Goal: Task Accomplishment & Management: Manage account settings

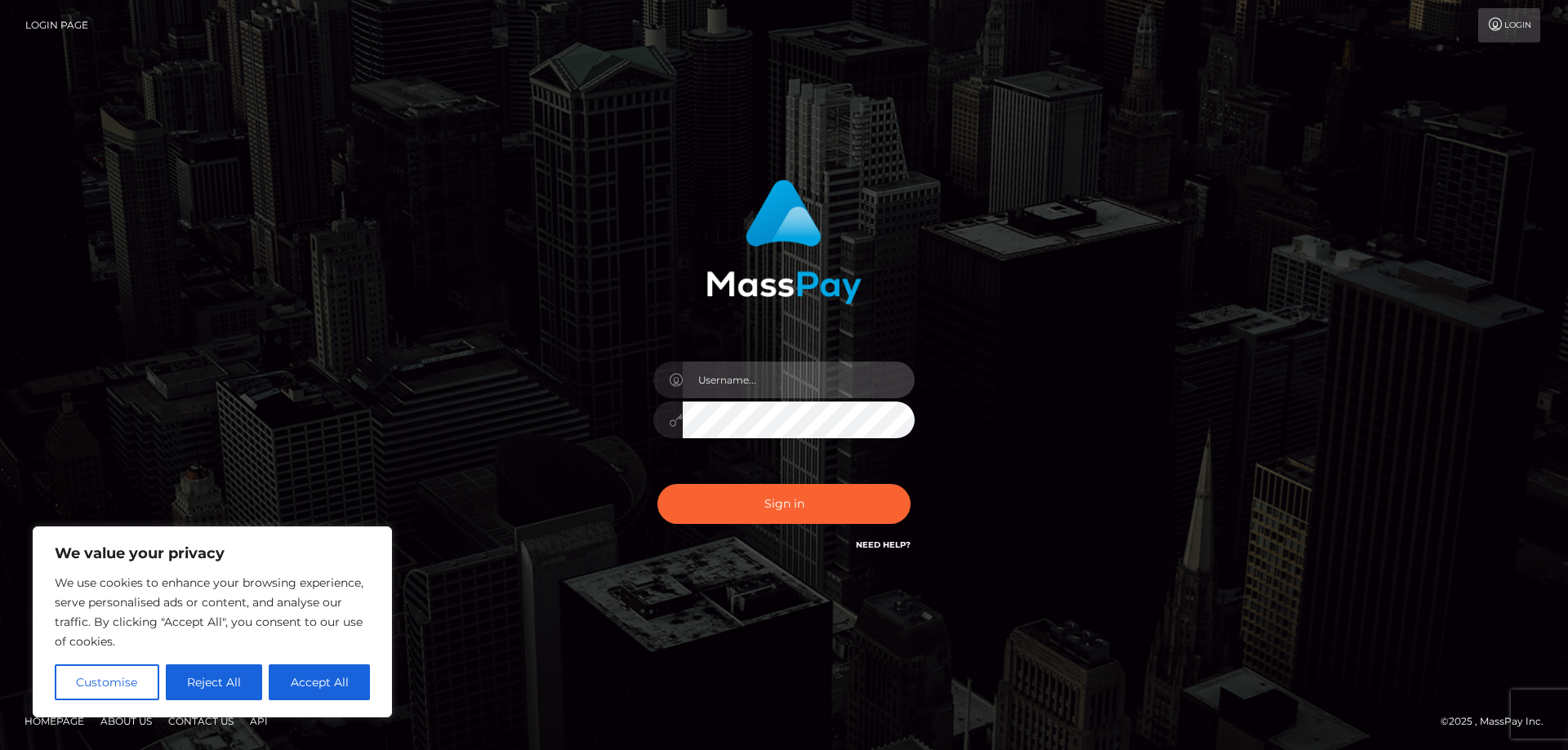
click at [730, 380] on input "text" at bounding box center [798, 380] width 232 height 37
type input "[EMAIL_ADDRESS][DOMAIN_NAME]"
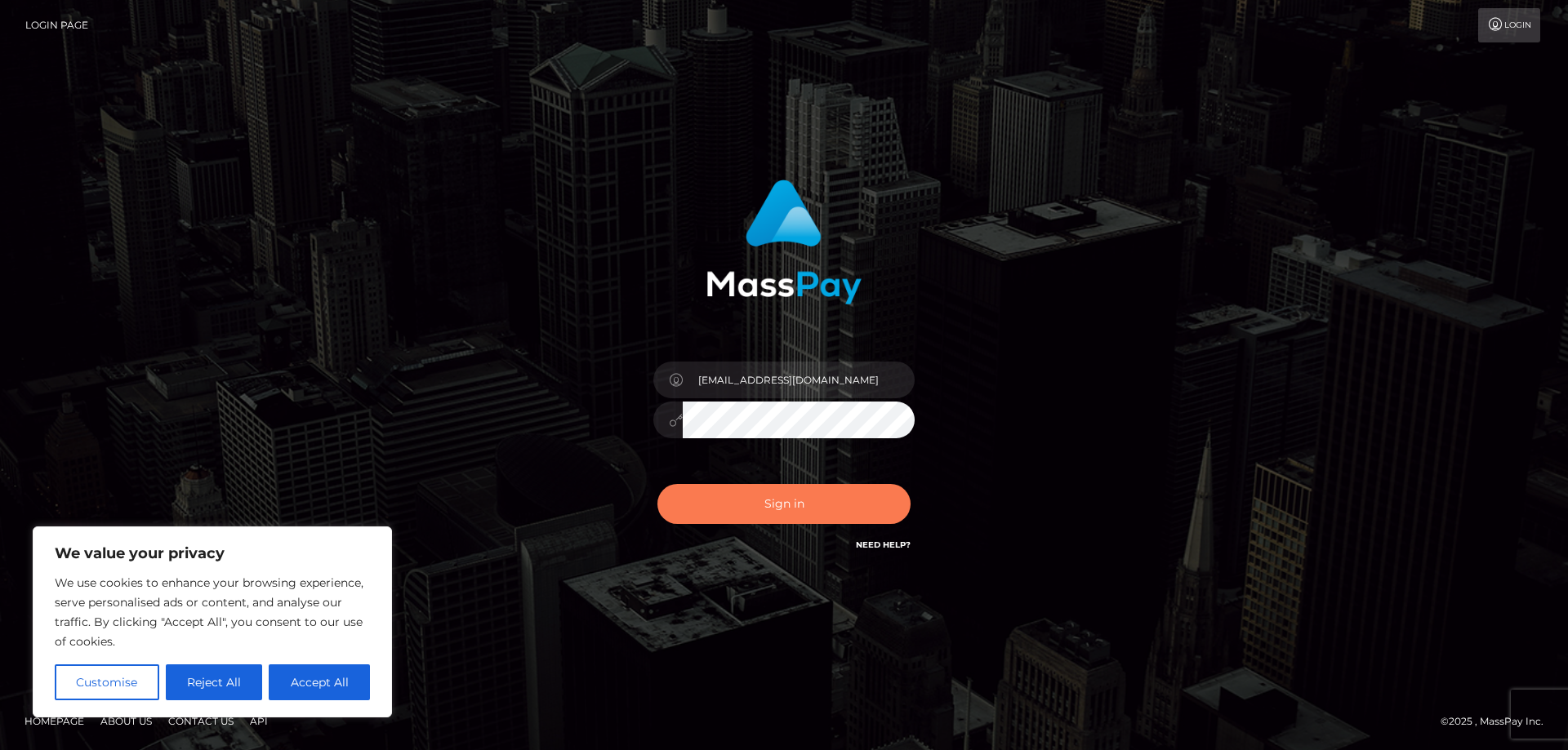
click at [748, 509] on button "Sign in" at bounding box center [784, 504] width 253 height 40
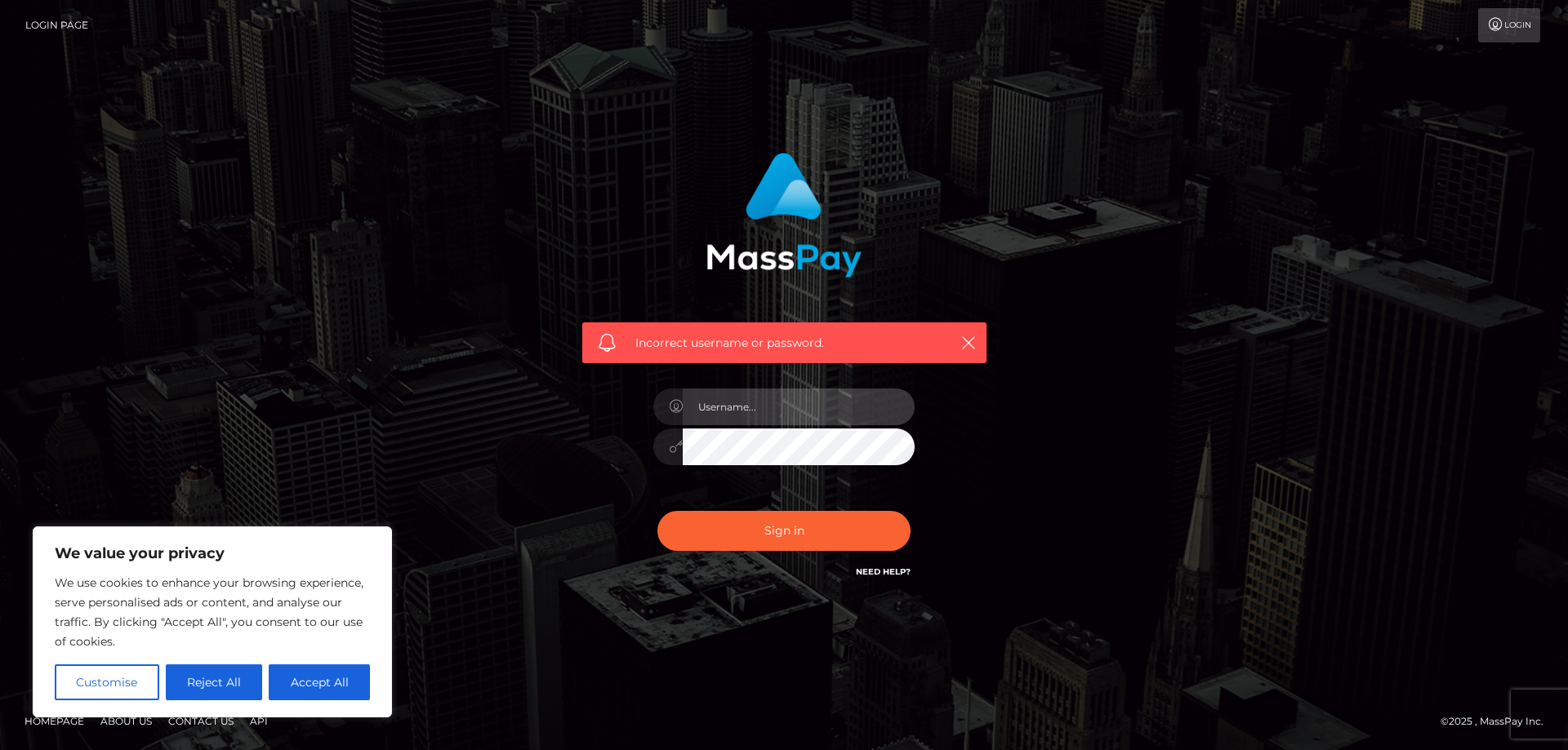
click at [785, 419] on input "text" at bounding box center [798, 407] width 232 height 37
type input "[EMAIL_ADDRESS][DOMAIN_NAME]"
click at [596, 448] on div "Incorrect username or password. swampy.irrana@gmail.com" at bounding box center [784, 367] width 429 height 453
click at [657, 511] on button "Sign in" at bounding box center [784, 531] width 253 height 40
click at [772, 416] on input "text" at bounding box center [798, 407] width 232 height 37
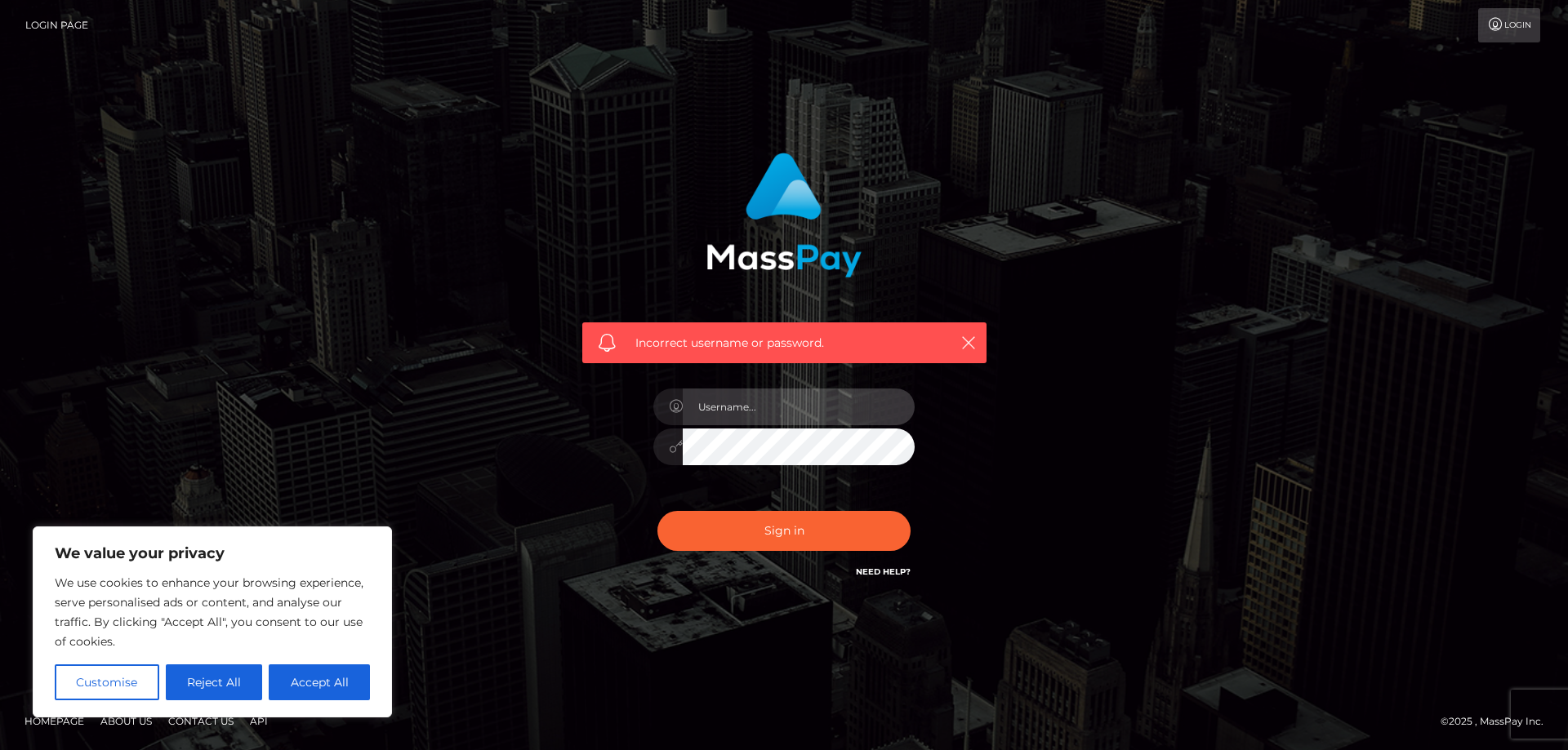
click at [769, 406] on input "text" at bounding box center [798, 407] width 232 height 37
click at [698, 406] on input "text" at bounding box center [798, 407] width 232 height 37
type input "swampy_irrana"
click at [657, 511] on button "Sign in" at bounding box center [784, 531] width 253 height 40
click at [757, 404] on input "text" at bounding box center [798, 407] width 232 height 37
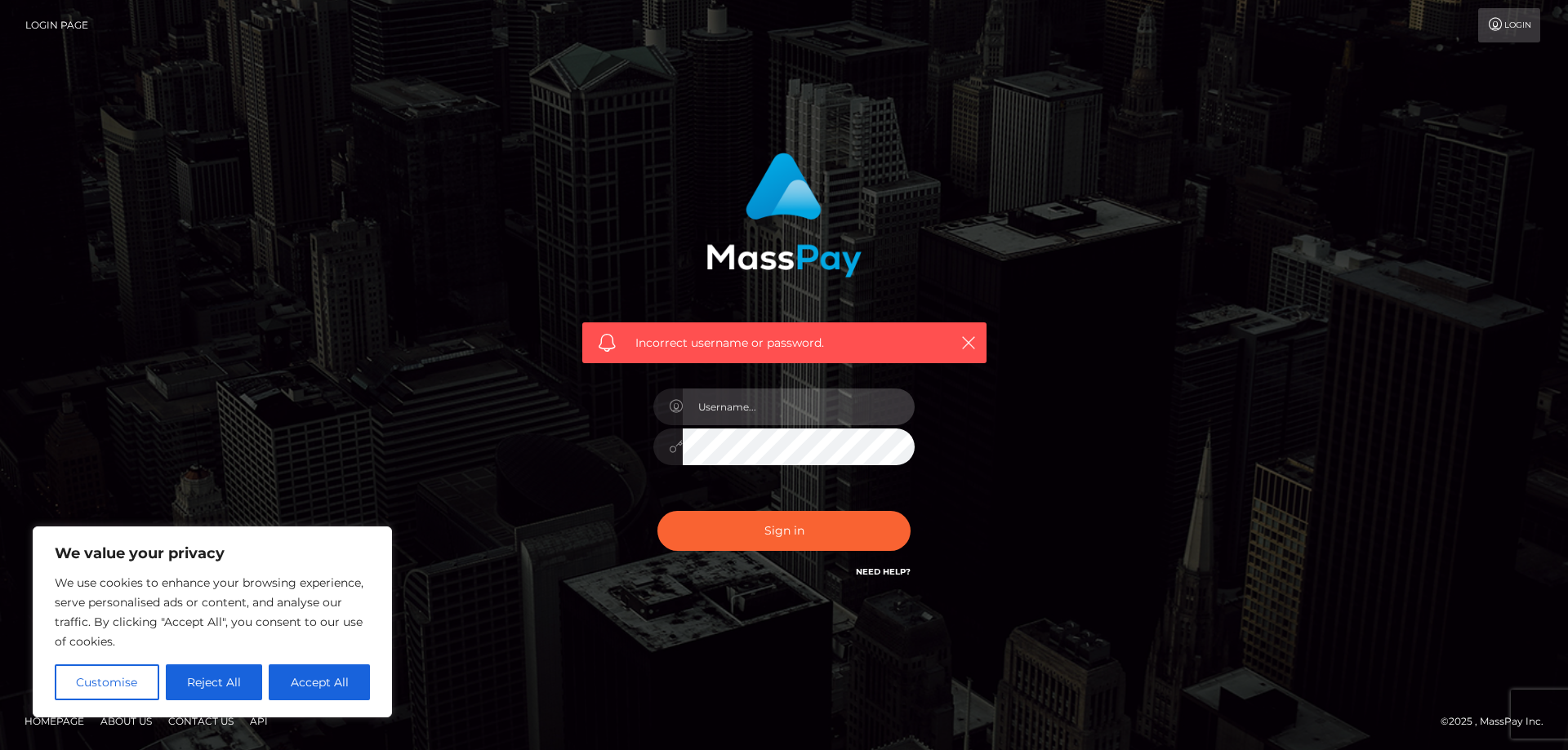
type input "[EMAIL_ADDRESS][DOMAIN_NAME]"
click at [570, 446] on div "Incorrect username or password. swampy.irrana@gmail.com" at bounding box center [784, 367] width 429 height 453
click at [657, 511] on button "Sign in" at bounding box center [784, 531] width 253 height 40
click at [758, 404] on input "text" at bounding box center [798, 407] width 232 height 37
type input "[EMAIL_ADDRESS][DOMAIN_NAME]"
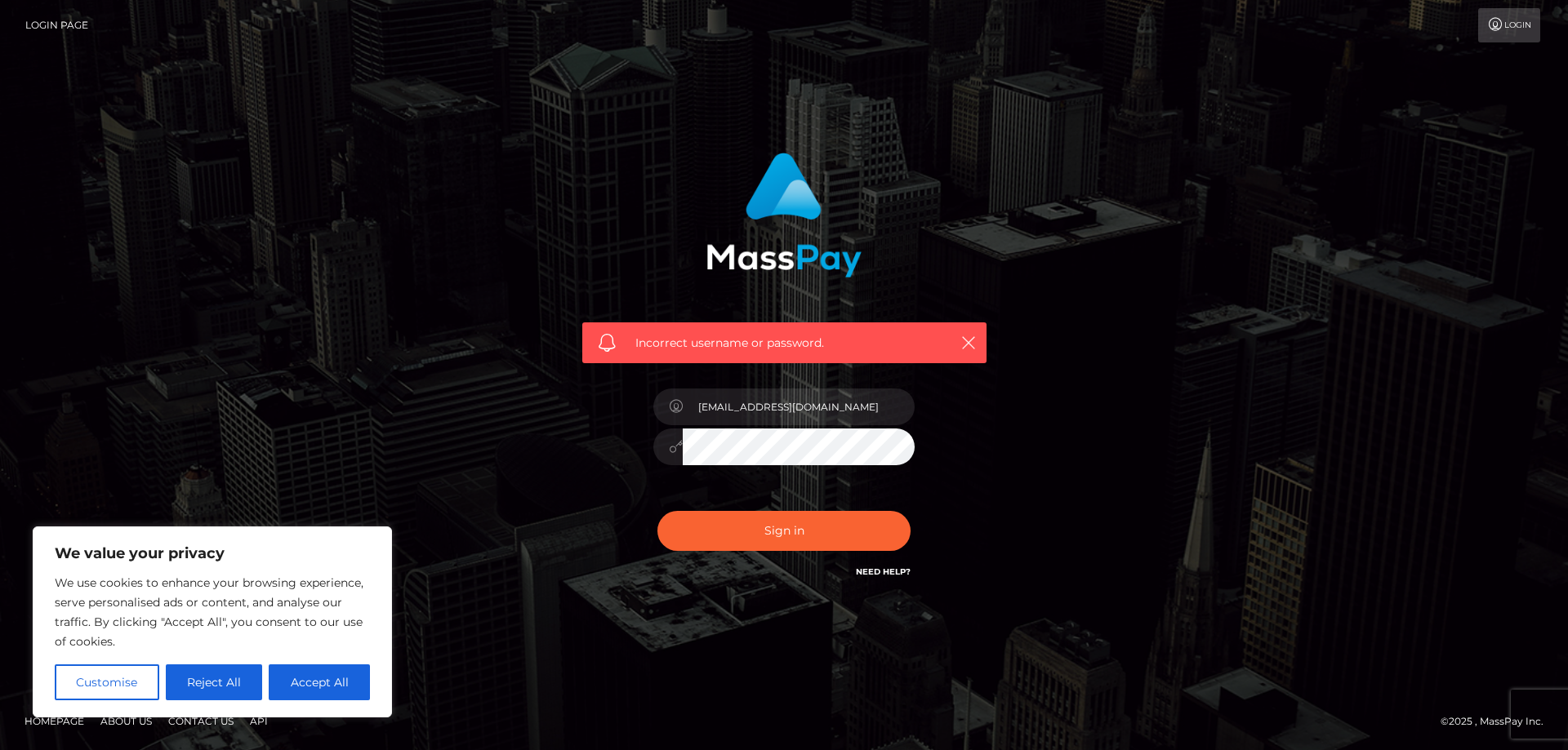
click at [542, 439] on div "Incorrect username or password. swampy.irrana@gmail.com" at bounding box center [784, 375] width 931 height 470
click at [657, 511] on button "Sign in" at bounding box center [784, 531] width 253 height 40
drag, startPoint x: 536, startPoint y: 572, endPoint x: 426, endPoint y: 605, distance: 114.8
click at [536, 572] on div "Incorrect username or password." at bounding box center [784, 375] width 931 height 470
click at [790, 416] on input "text" at bounding box center [798, 407] width 232 height 37
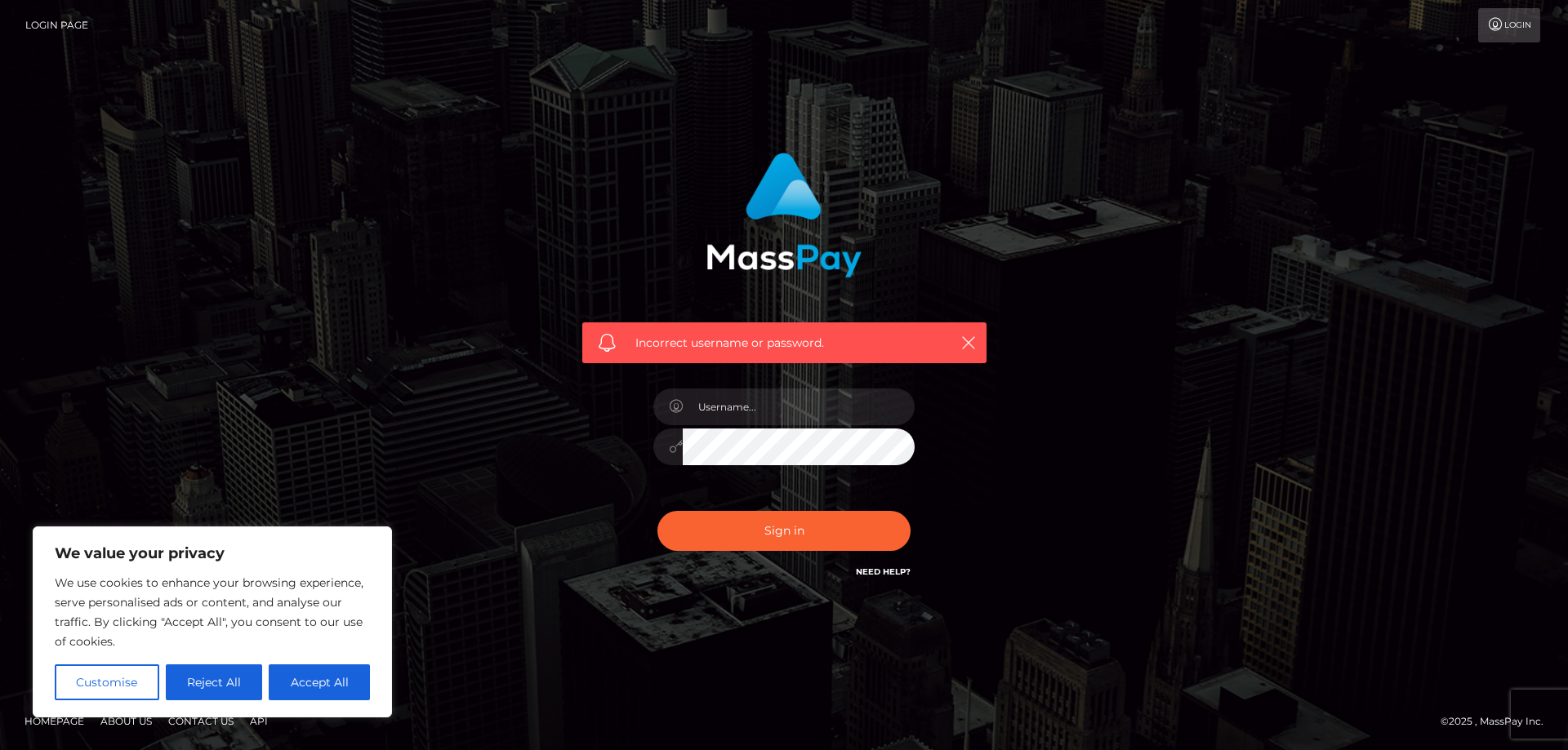
click at [891, 575] on link "Need Help?" at bounding box center [882, 572] width 55 height 11
click at [897, 568] on link "Need Help?" at bounding box center [882, 572] width 55 height 11
click at [965, 340] on icon "button" at bounding box center [968, 343] width 16 height 16
click at [720, 395] on input "text" at bounding box center [798, 407] width 232 height 37
click at [722, 403] on input "text" at bounding box center [798, 407] width 232 height 37
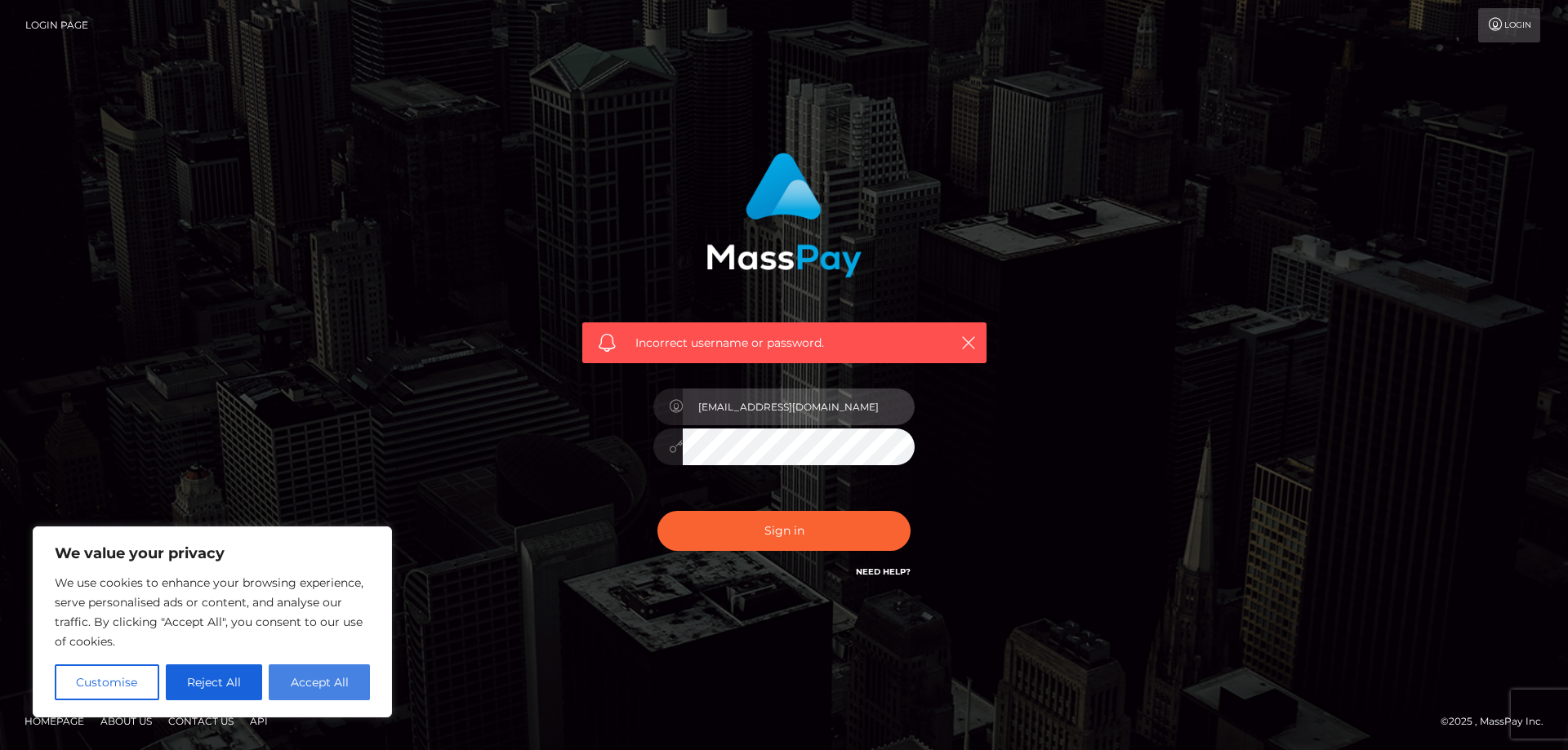
type input "[EMAIL_ADDRESS][DOMAIN_NAME]"
click at [329, 679] on button "Accept All" at bounding box center [319, 682] width 101 height 36
checkbox input "true"
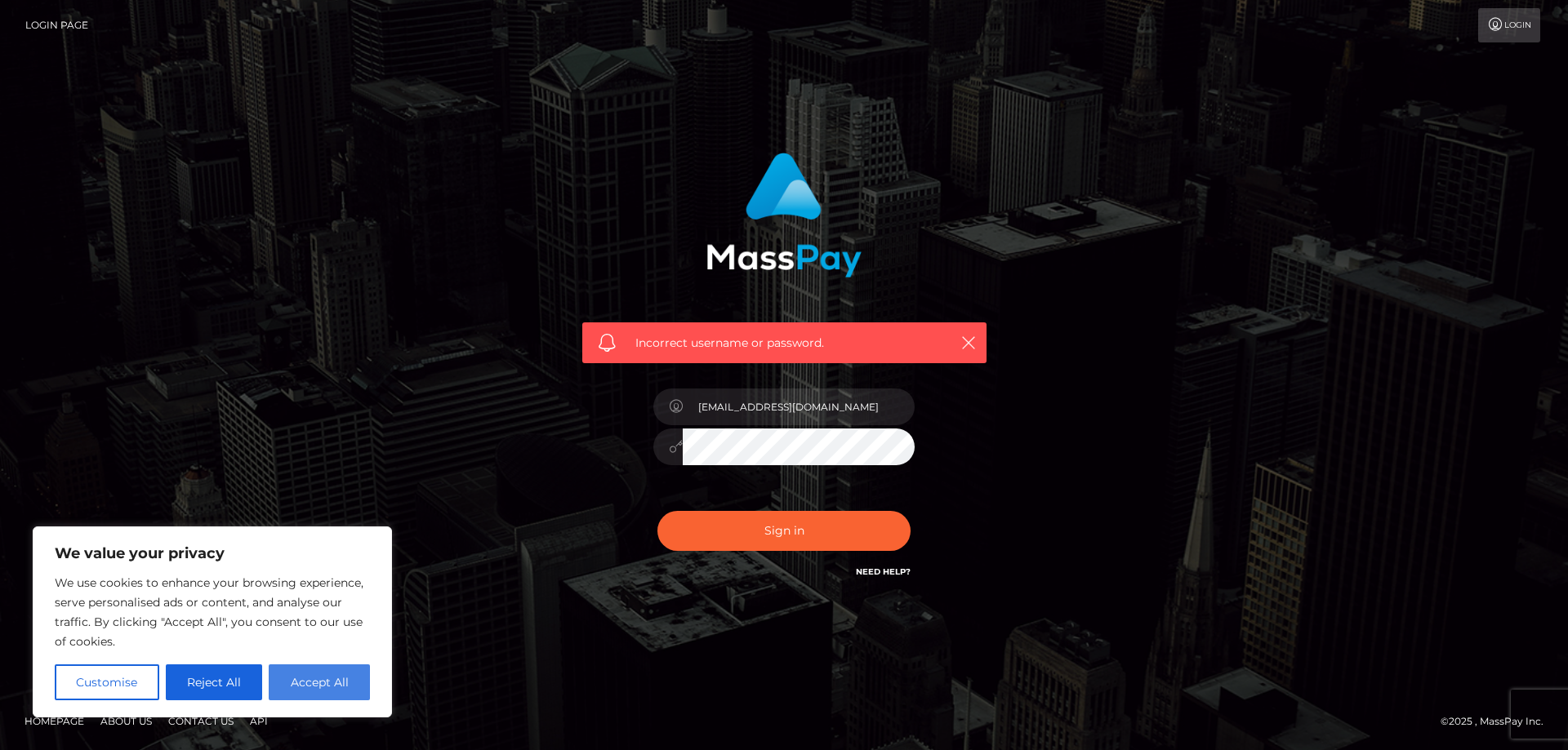
checkbox input "true"
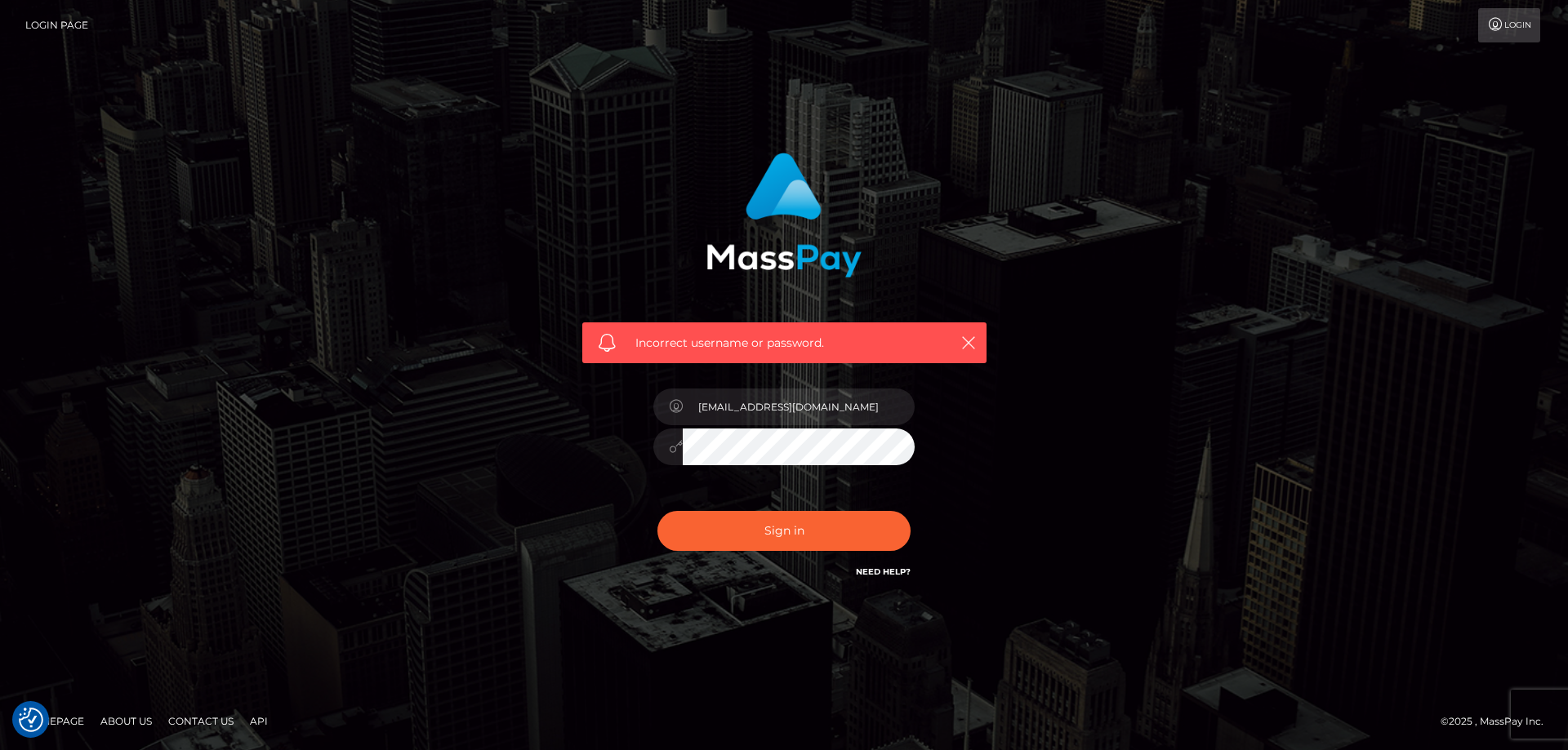
click at [657, 511] on button "Sign in" at bounding box center [784, 531] width 253 height 40
type input "[EMAIL_ADDRESS][DOMAIN_NAME]"
click at [620, 441] on div "Incorrect username or password. swampy.irrana@gmail.com" at bounding box center [784, 367] width 429 height 453
click at [657, 511] on button "Sign in" at bounding box center [784, 531] width 253 height 40
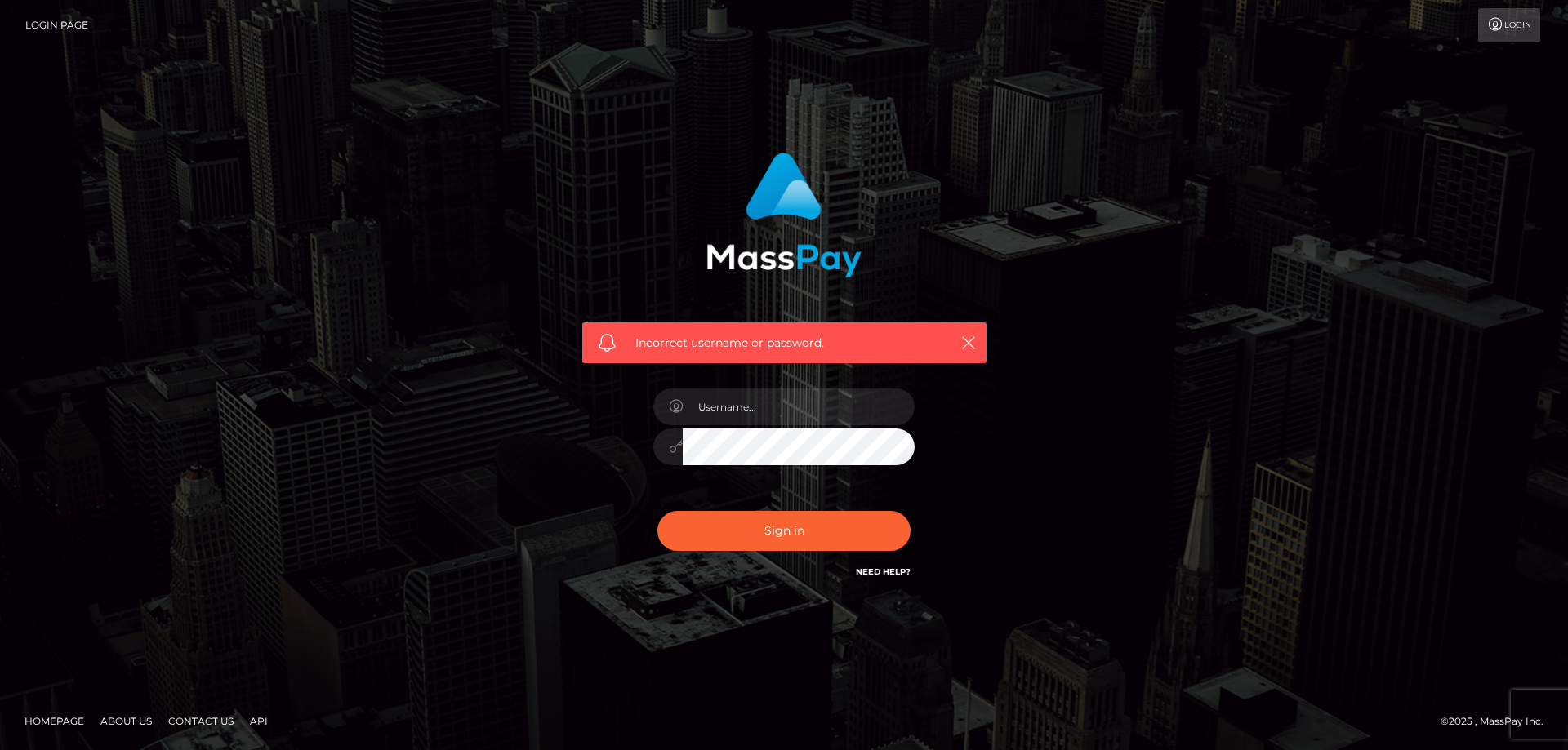
click at [874, 573] on link "Need Help?" at bounding box center [882, 572] width 55 height 11
click at [882, 570] on link "Need Help?" at bounding box center [882, 572] width 55 height 11
click at [968, 336] on icon "button" at bounding box center [968, 343] width 16 height 16
click at [1517, 25] on link "Login" at bounding box center [1509, 25] width 62 height 34
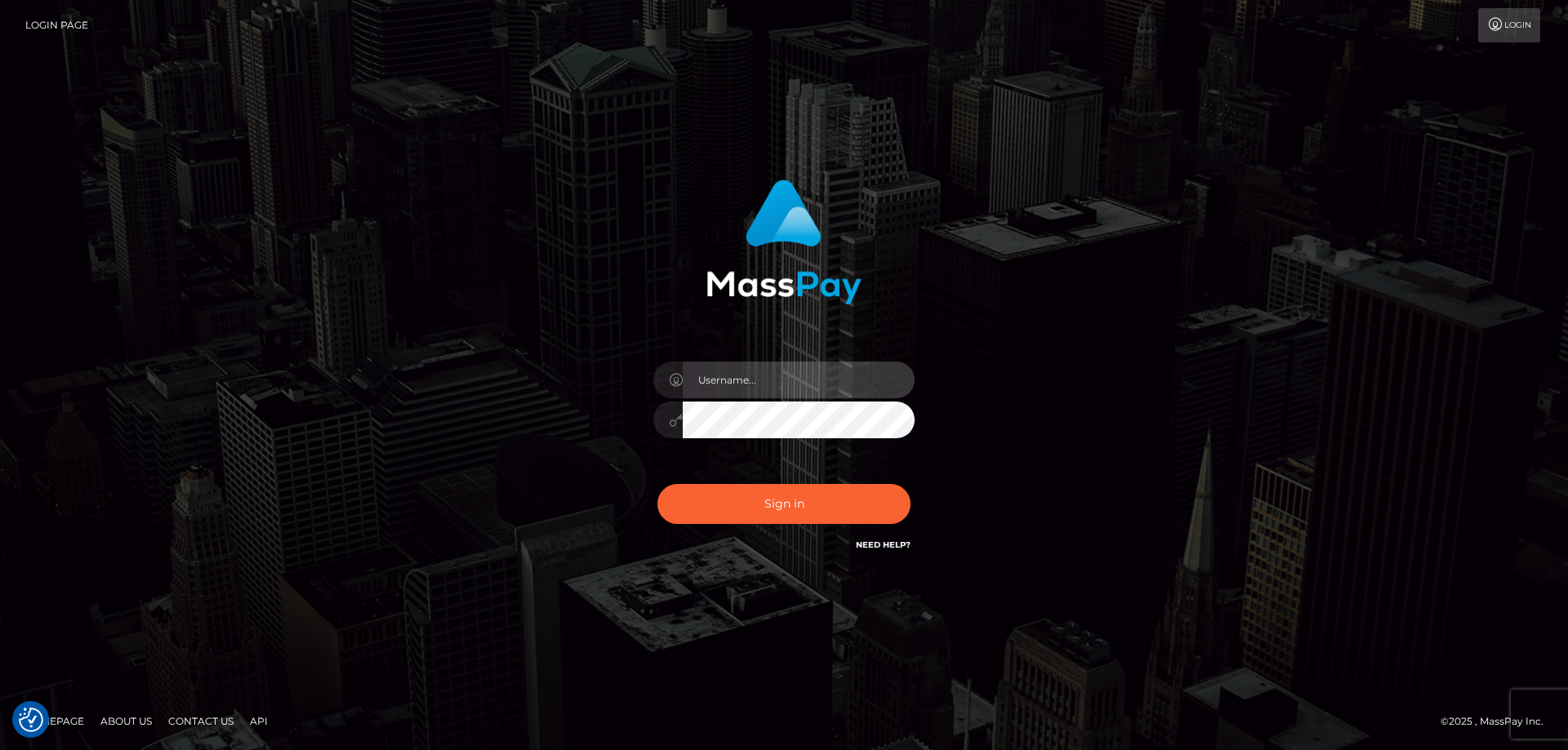
click at [714, 374] on input "text" at bounding box center [798, 380] width 232 height 37
type input "[EMAIL_ADDRESS][DOMAIN_NAME]"
click at [669, 421] on icon at bounding box center [675, 421] width 14 height 13
click at [670, 418] on icon at bounding box center [675, 421] width 14 height 13
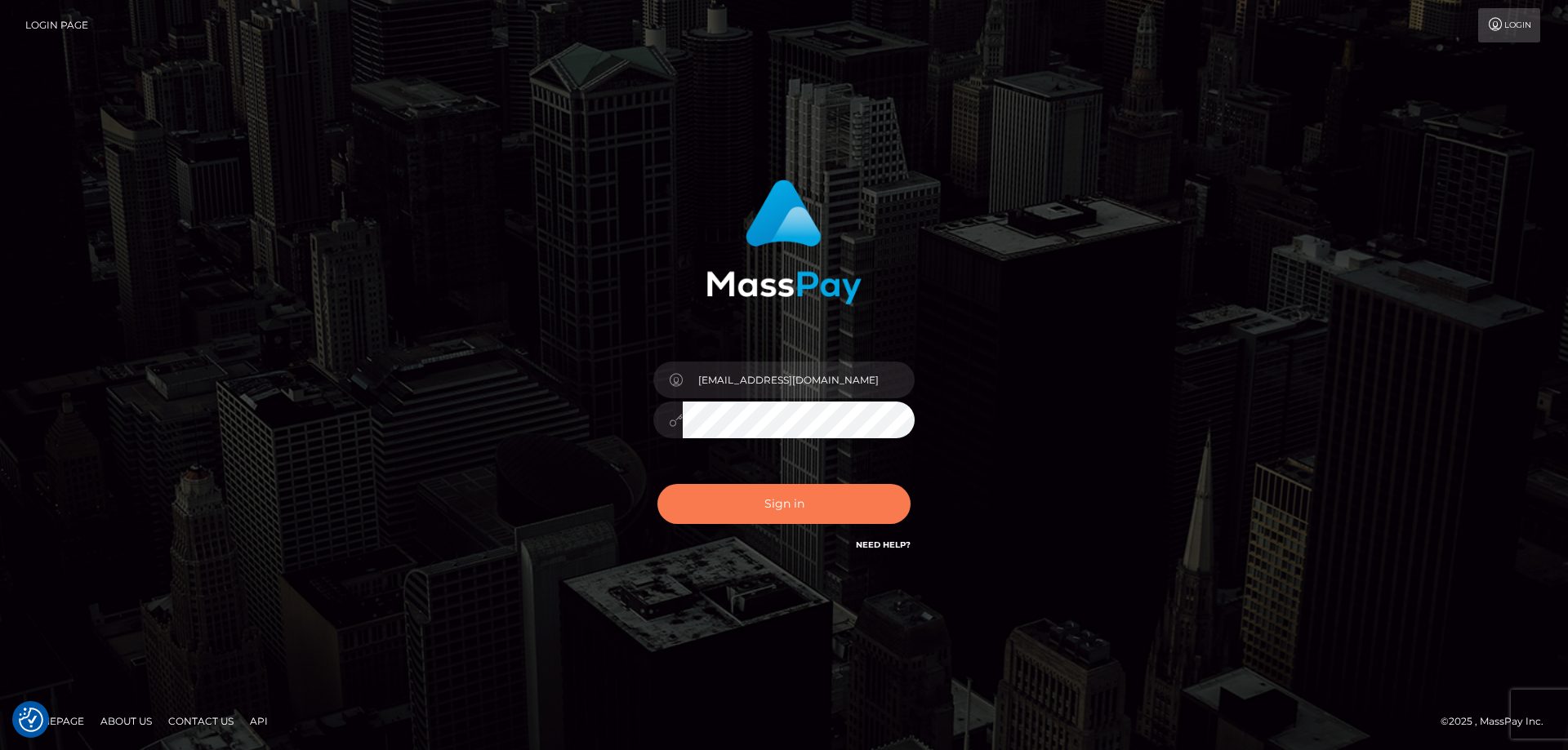
click at [765, 503] on button "Sign in" at bounding box center [784, 504] width 253 height 40
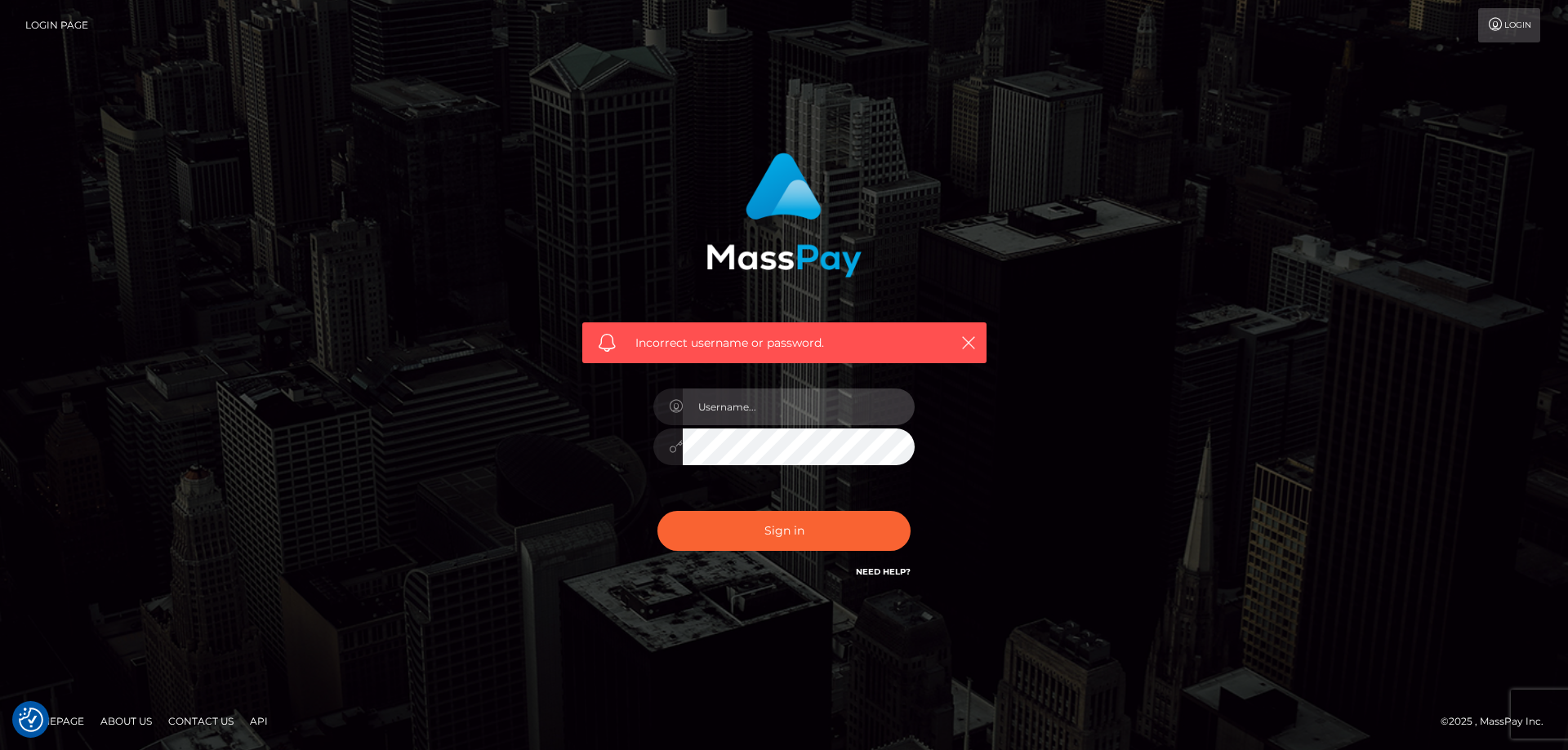
click at [795, 396] on input "text" at bounding box center [798, 407] width 232 height 37
